Goal: Navigation & Orientation: Find specific page/section

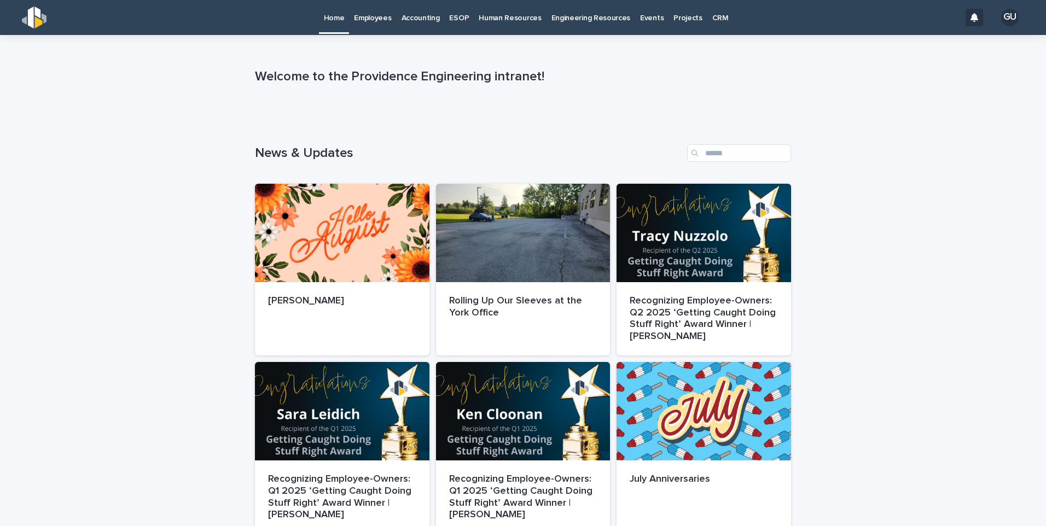
click at [511, 16] on p "Human Resources" at bounding box center [510, 11] width 62 height 23
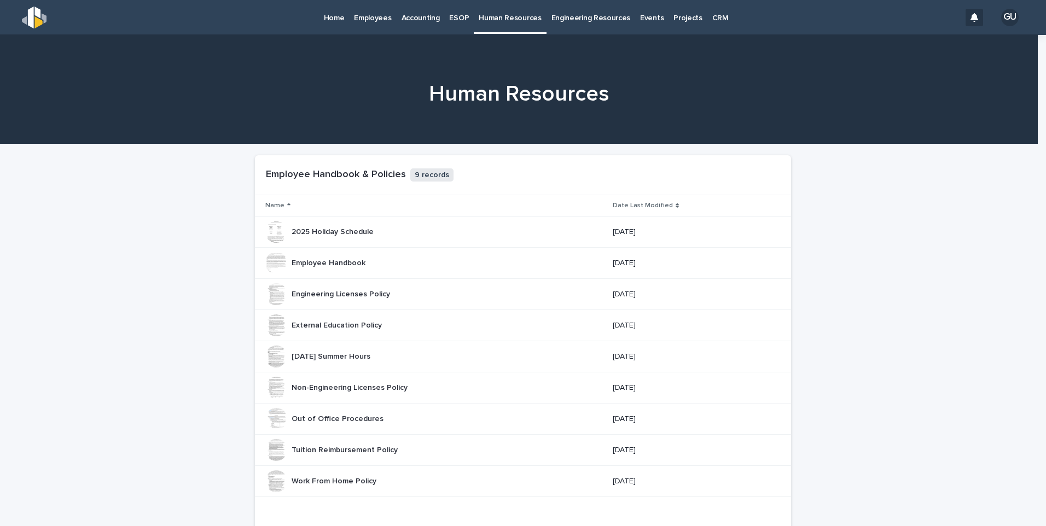
click at [430, 16] on p "Accounting" at bounding box center [421, 11] width 38 height 23
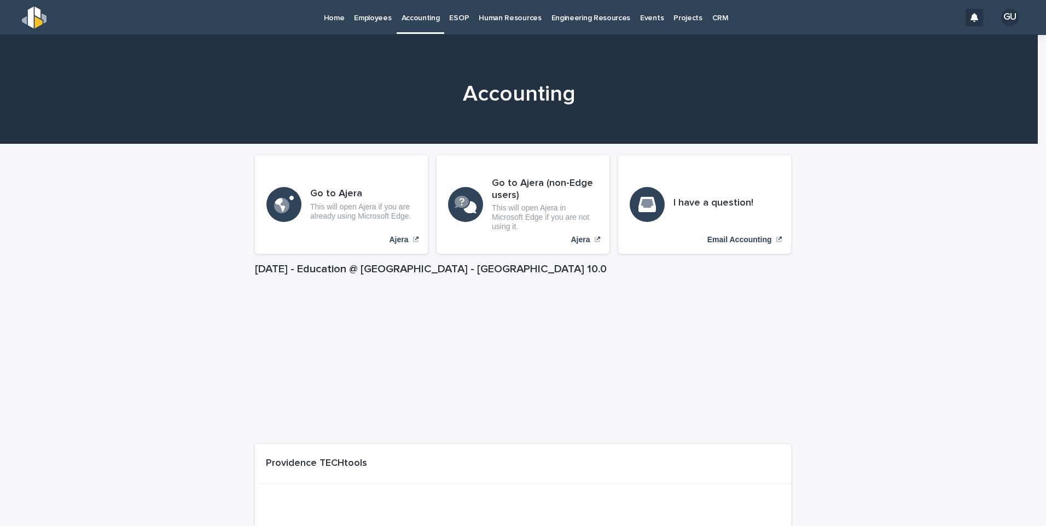
click at [451, 20] on p "ESOP" at bounding box center [459, 11] width 20 height 23
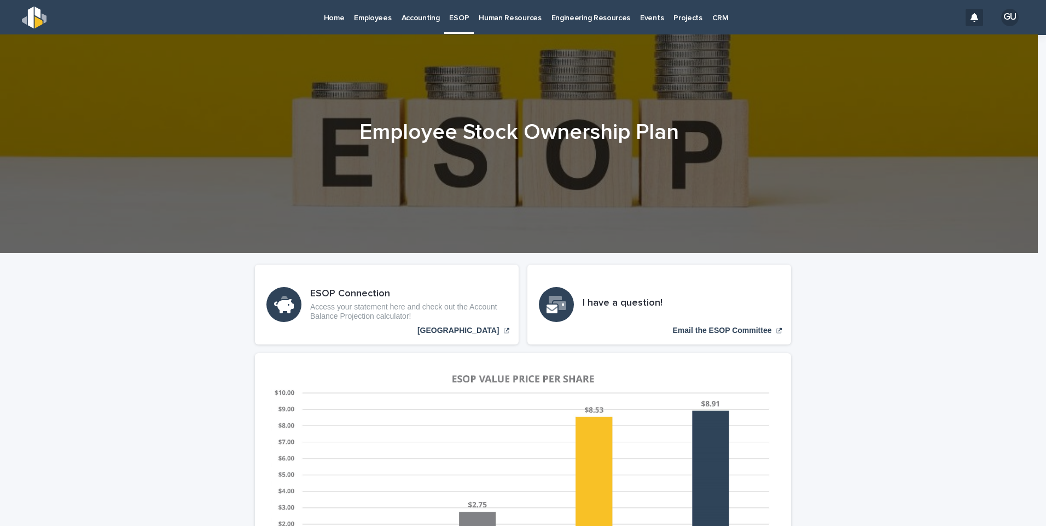
scroll to position [55, 0]
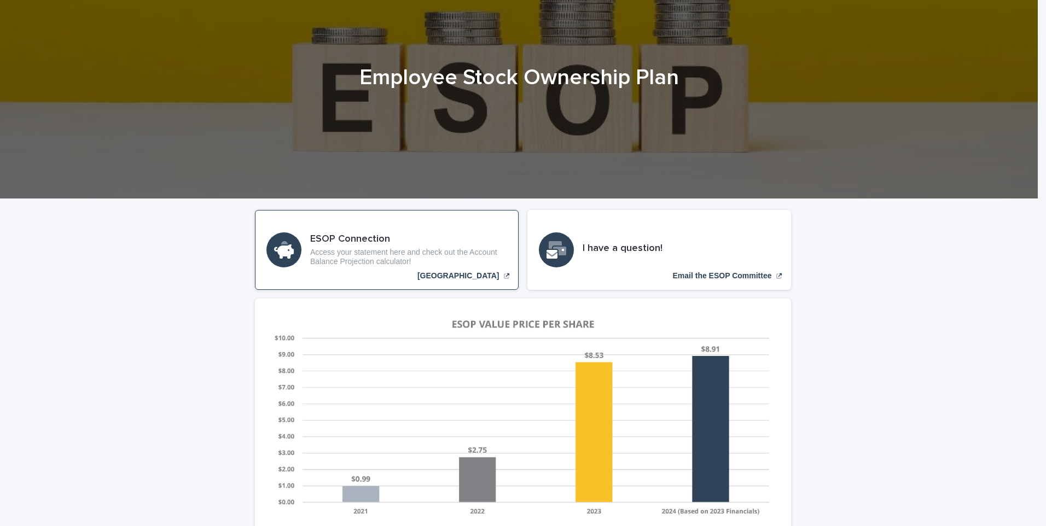
click at [415, 239] on h3 "ESOP Connection" at bounding box center [408, 240] width 197 height 12
click at [408, 241] on h3 "ESOP Connection" at bounding box center [408, 240] width 197 height 12
